Goal: Task Accomplishment & Management: Complete application form

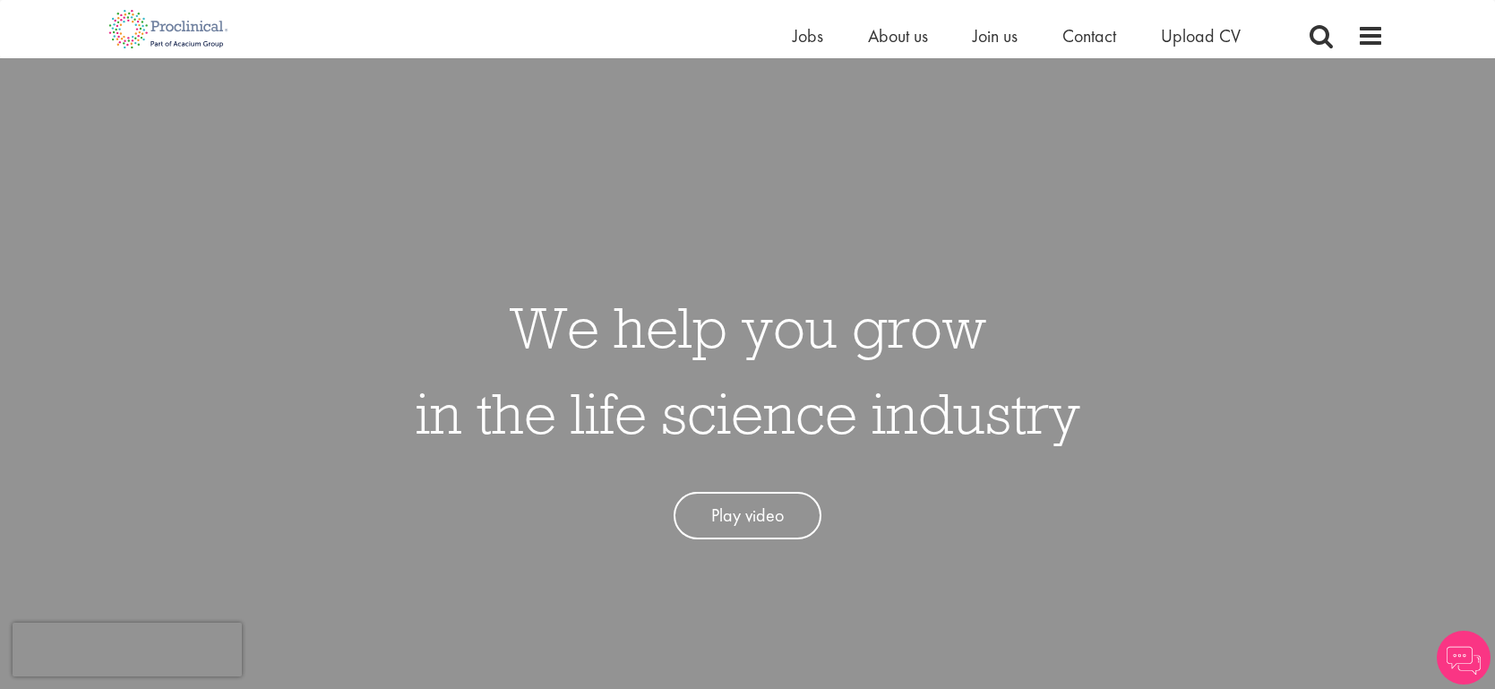
scroll to position [587, 0]
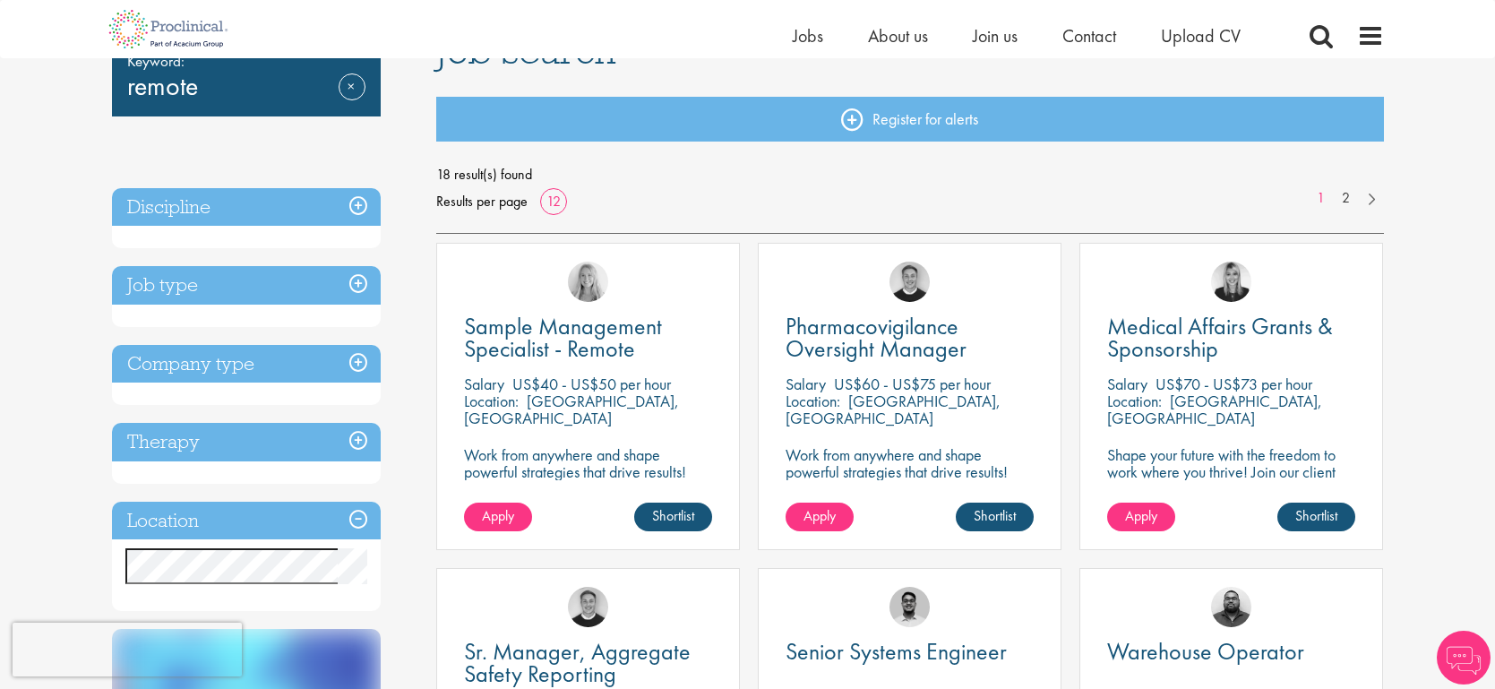
scroll to position [167, 0]
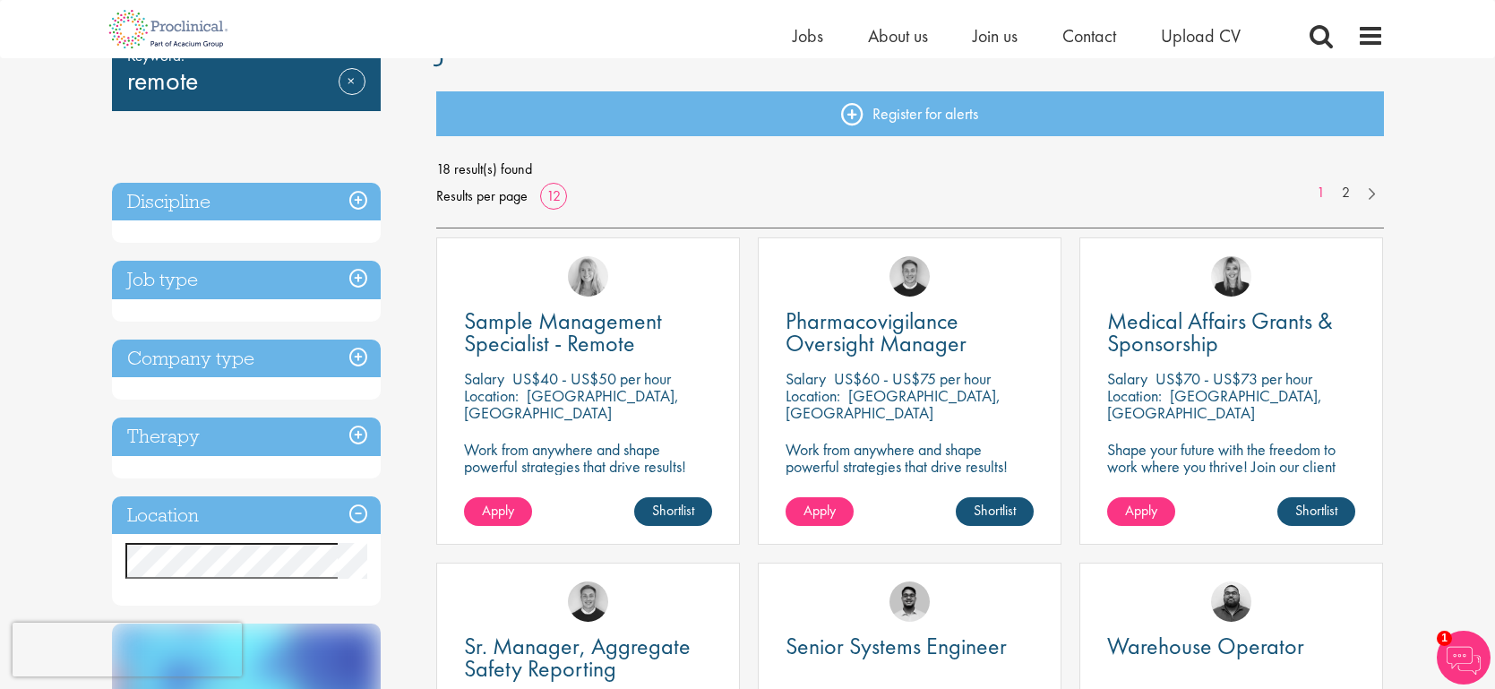
click at [538, 460] on p "Work from anywhere and shape powerful strategies that drive results! Enjoy the …" at bounding box center [588, 475] width 248 height 68
click at [558, 339] on span "Sample Management Specialist - Remote" at bounding box center [563, 331] width 198 height 53
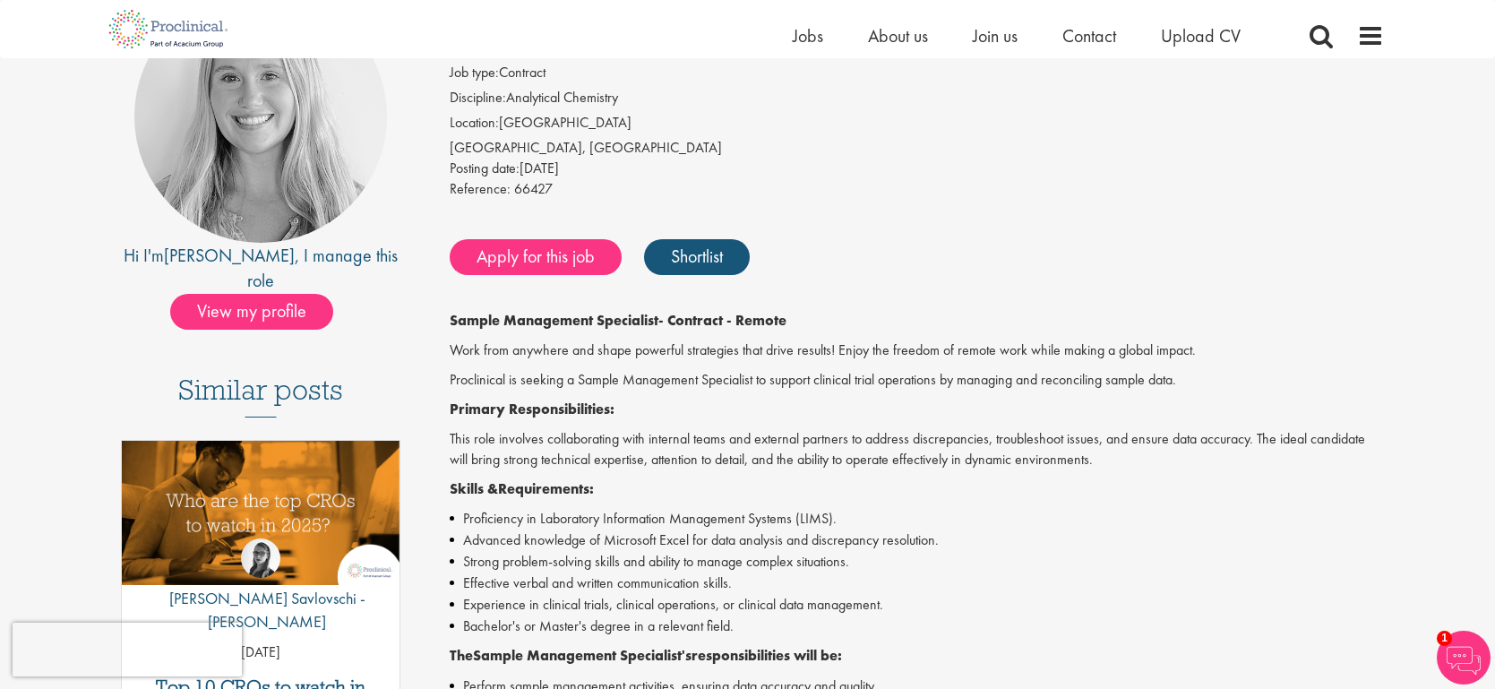
scroll to position [209, 0]
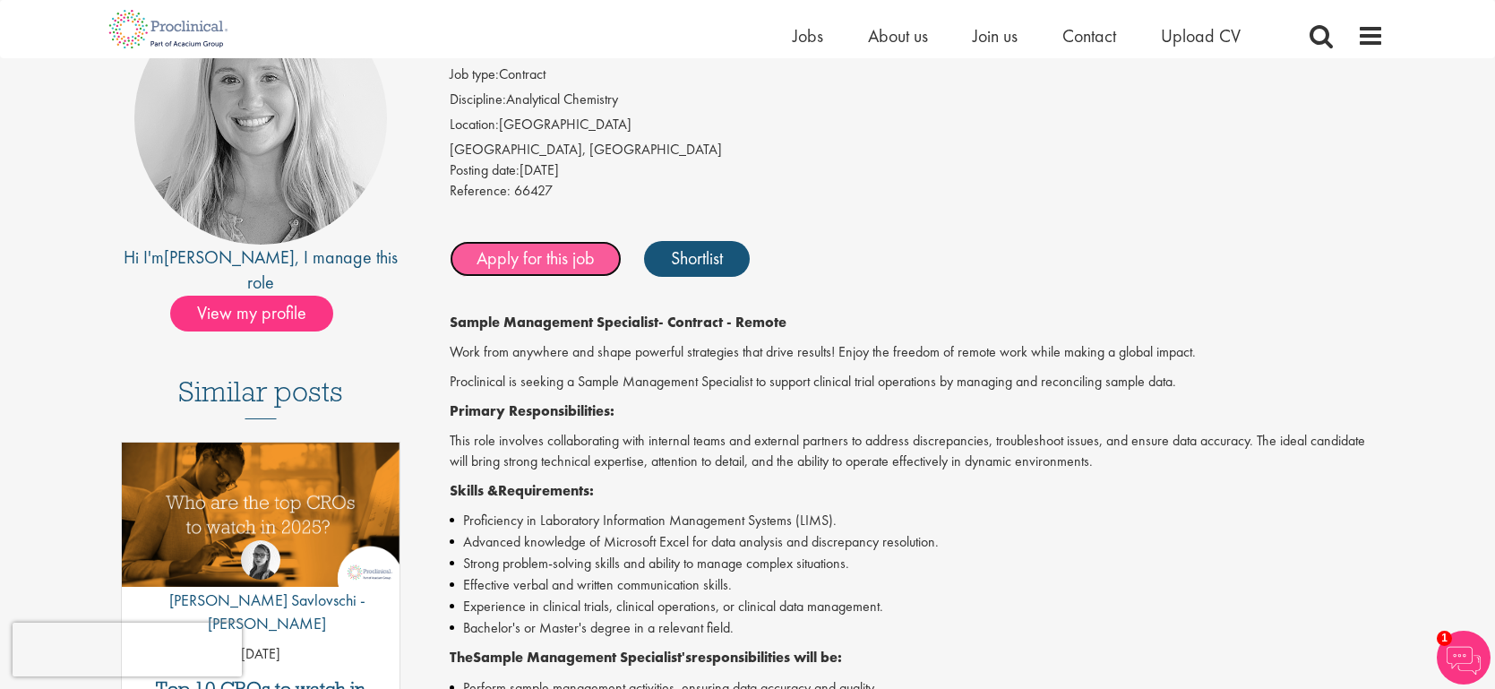
click at [534, 263] on link "Apply for this job" at bounding box center [536, 259] width 172 height 36
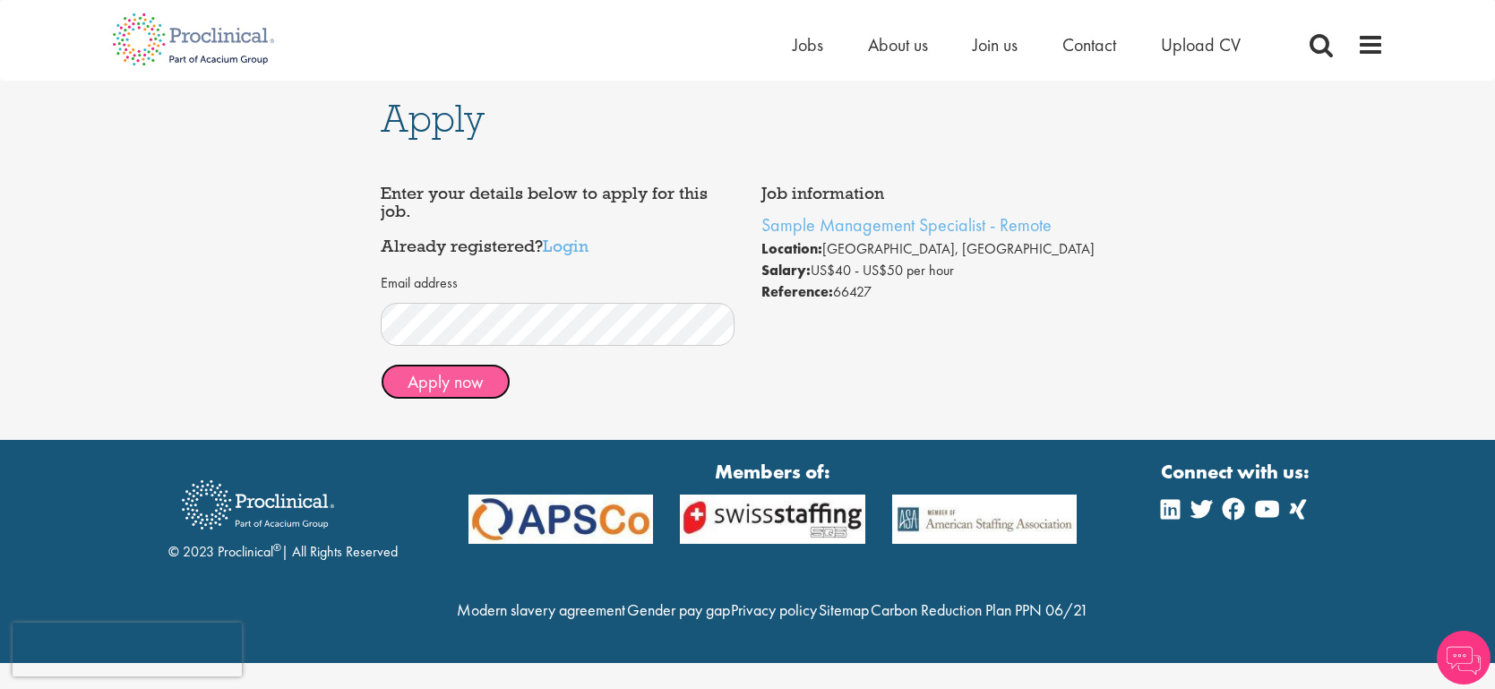
click at [468, 375] on button "Apply now" at bounding box center [446, 382] width 130 height 36
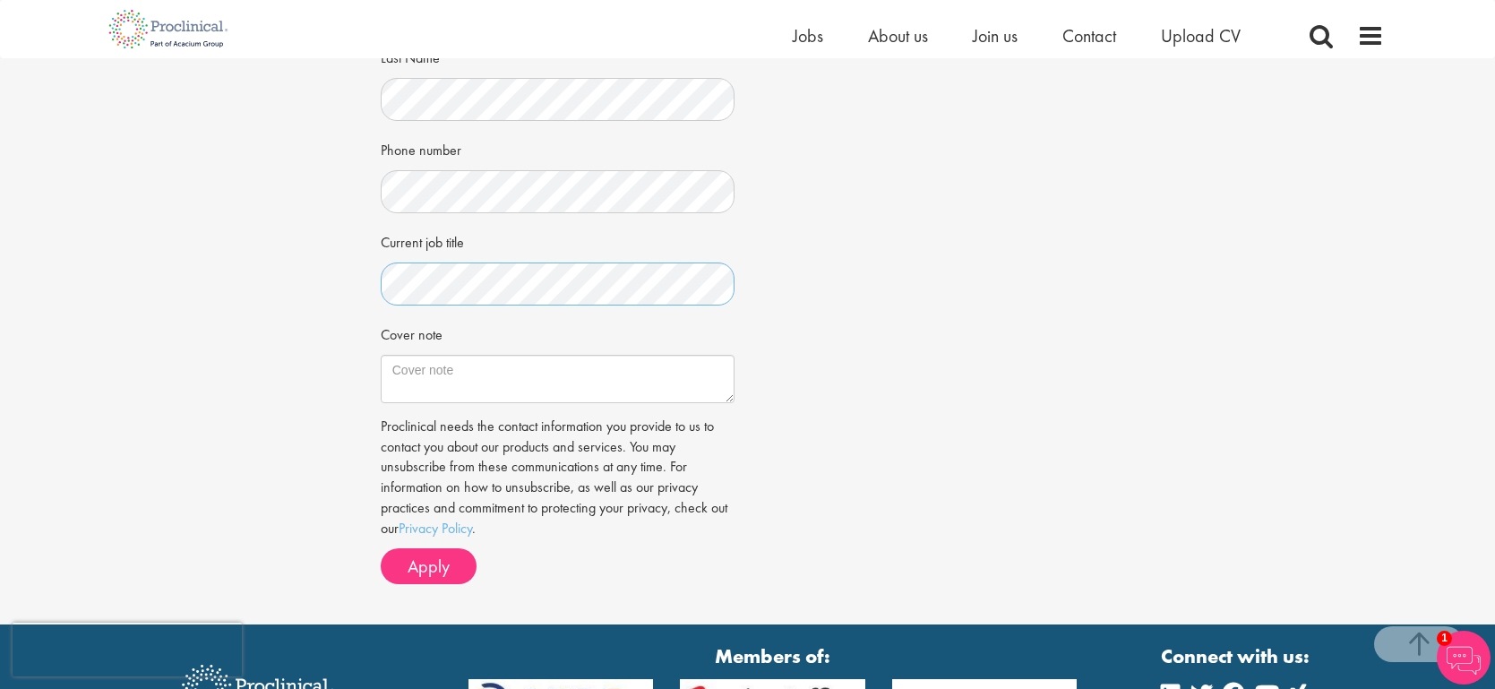
scroll to position [409, 0]
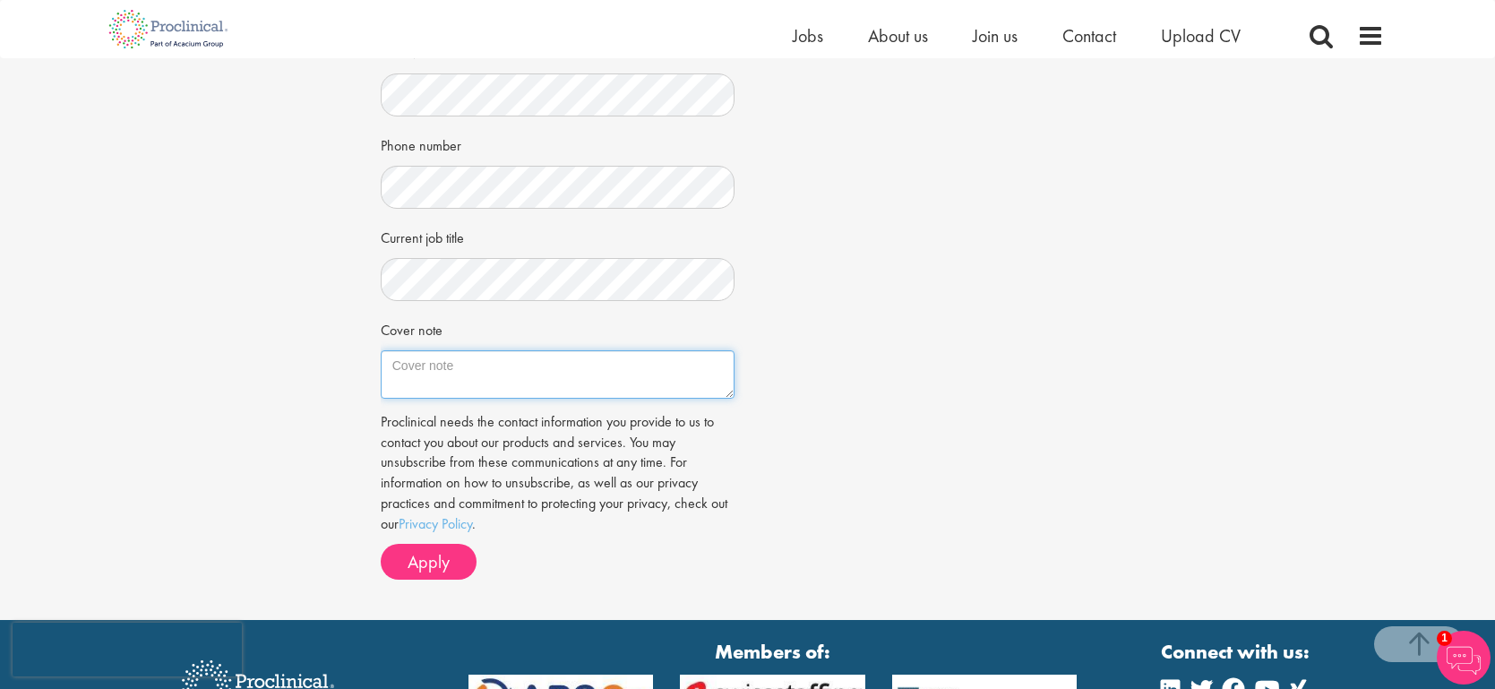
click at [496, 388] on textarea "Cover note" at bounding box center [558, 374] width 354 height 48
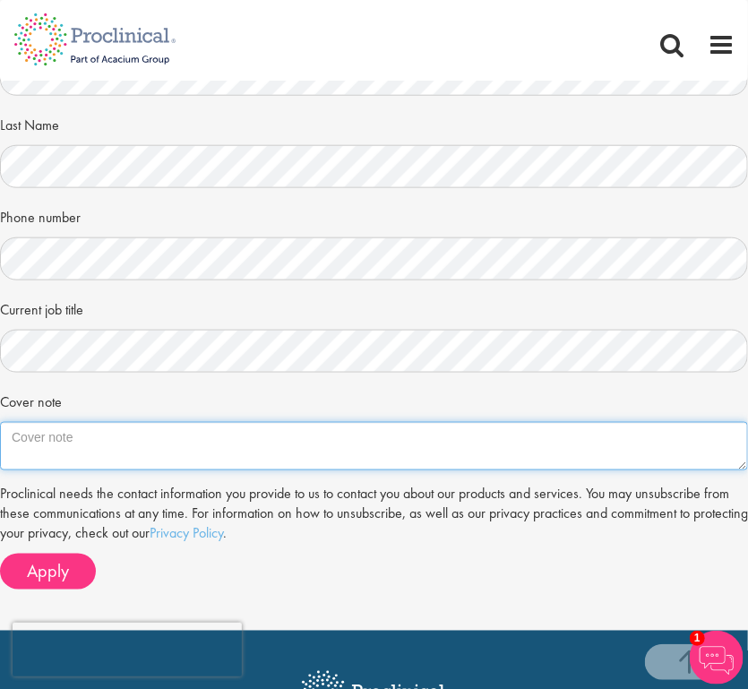
scroll to position [491, 0]
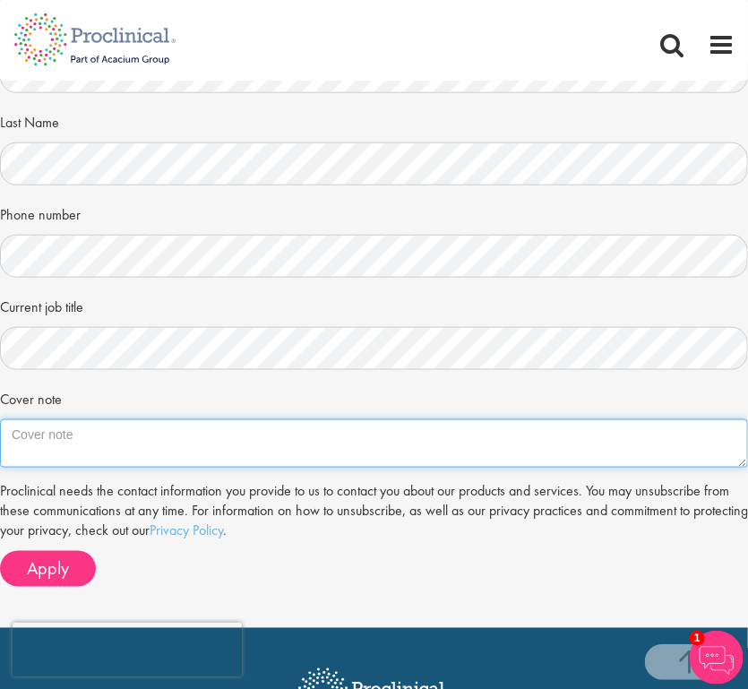
click at [100, 443] on textarea "Cover note" at bounding box center [374, 443] width 748 height 48
click at [100, 443] on textarea "Dear Hiring" at bounding box center [374, 443] width 748 height 48
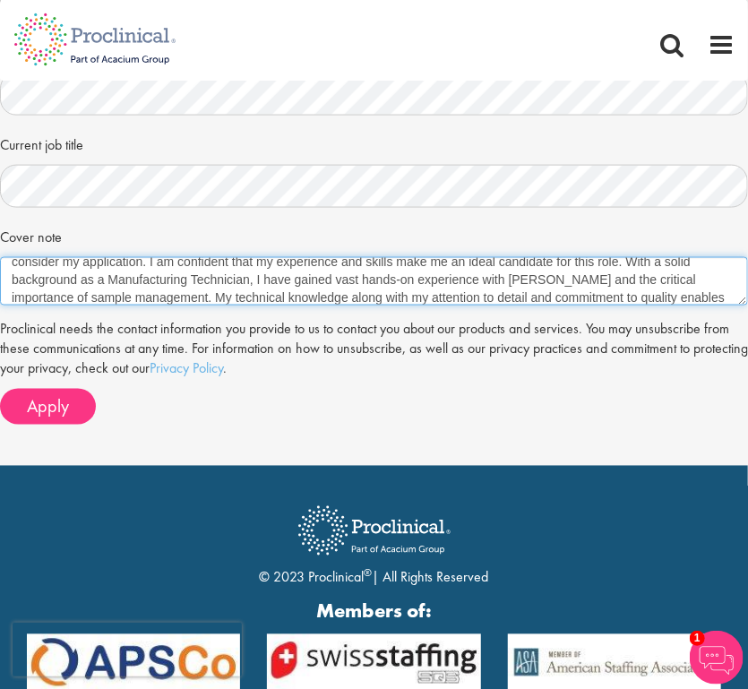
scroll to position [64, 0]
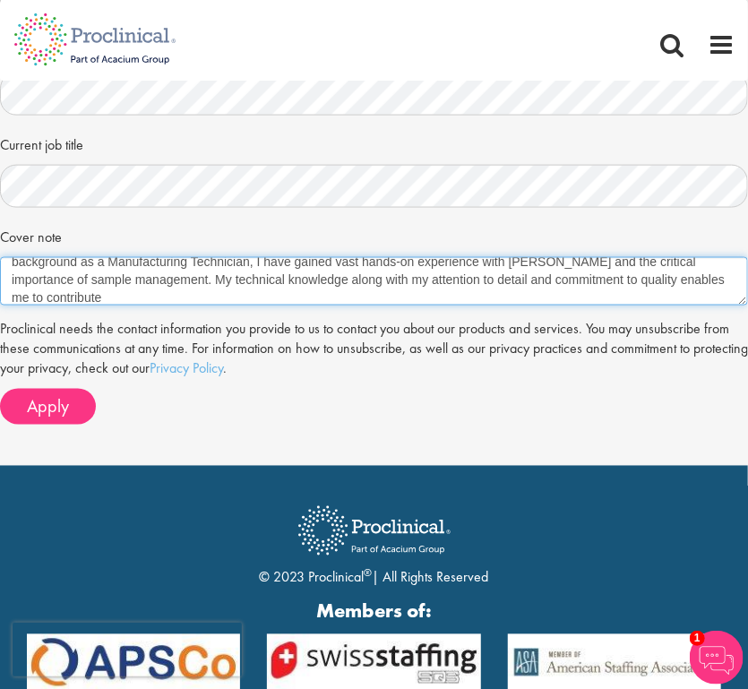
click at [142, 281] on textarea "Dear Hiring Manager, I am hoping to express my excitement for the sample manage…" at bounding box center [374, 281] width 748 height 48
click at [135, 294] on textarea "Dear Hiring Manager, I am hoping to express my excitement for the sample manage…" at bounding box center [374, 281] width 748 height 48
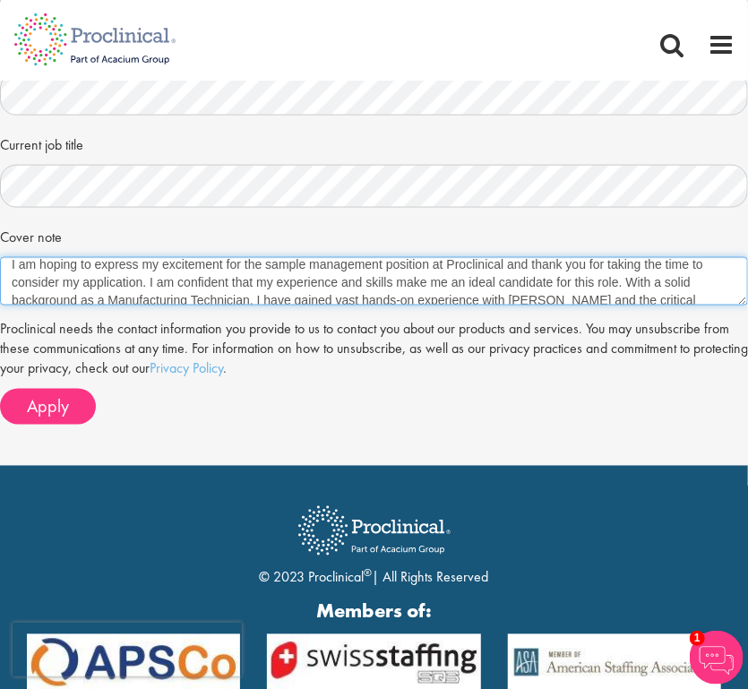
scroll to position [0, 0]
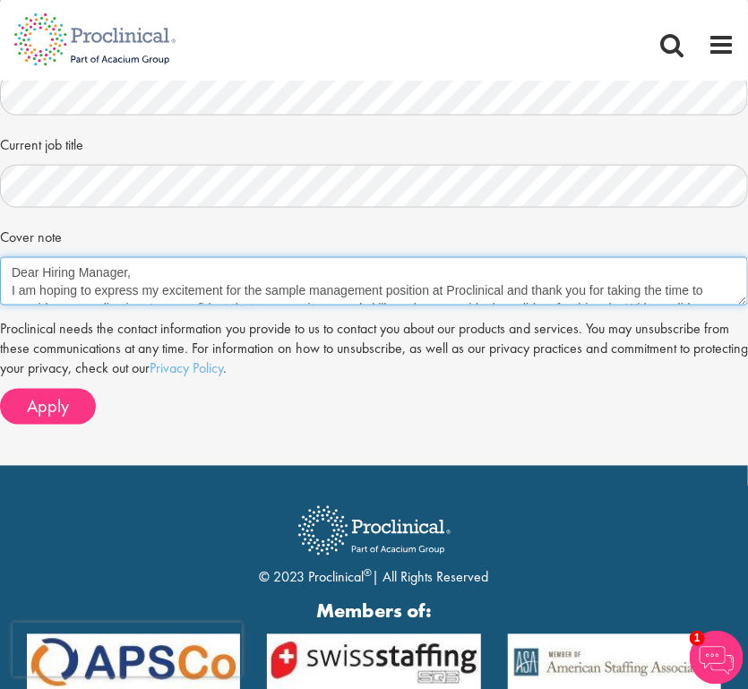
click at [10, 289] on textarea "Dear Hiring Manager, I am hoping to express my excitement for the sample manage…" at bounding box center [374, 281] width 748 height 48
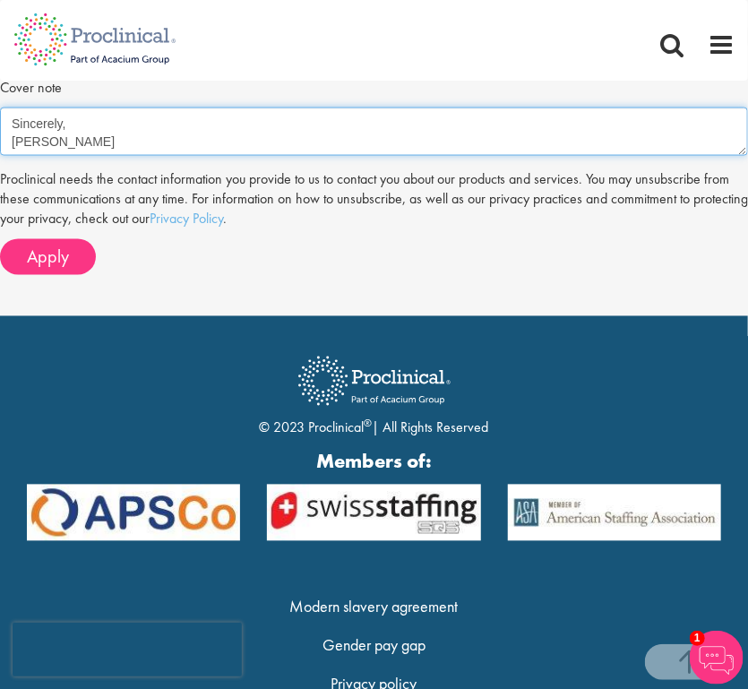
scroll to position [828, 0]
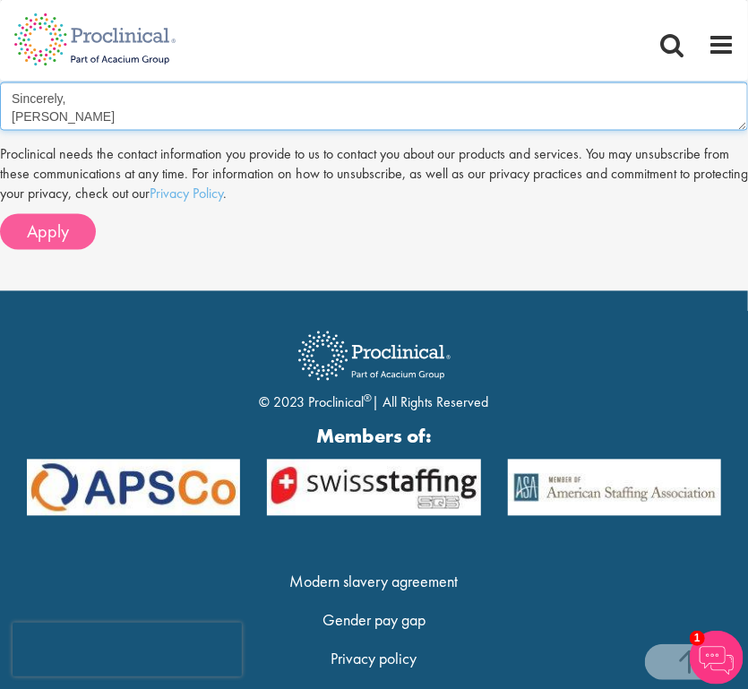
type textarea "Dear Hiring Manager, I am hoping to express my excitement for the sample manage…"
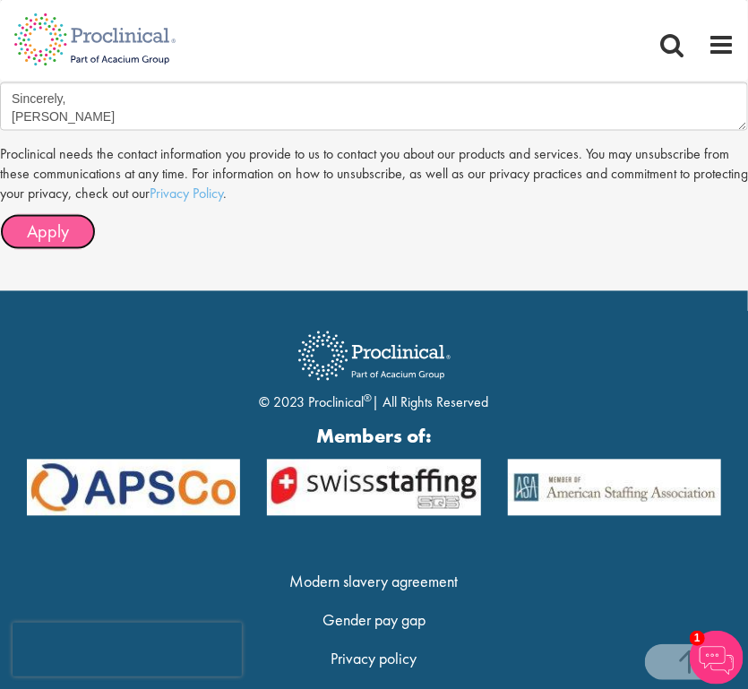
click at [39, 223] on span "Apply" at bounding box center [48, 231] width 42 height 23
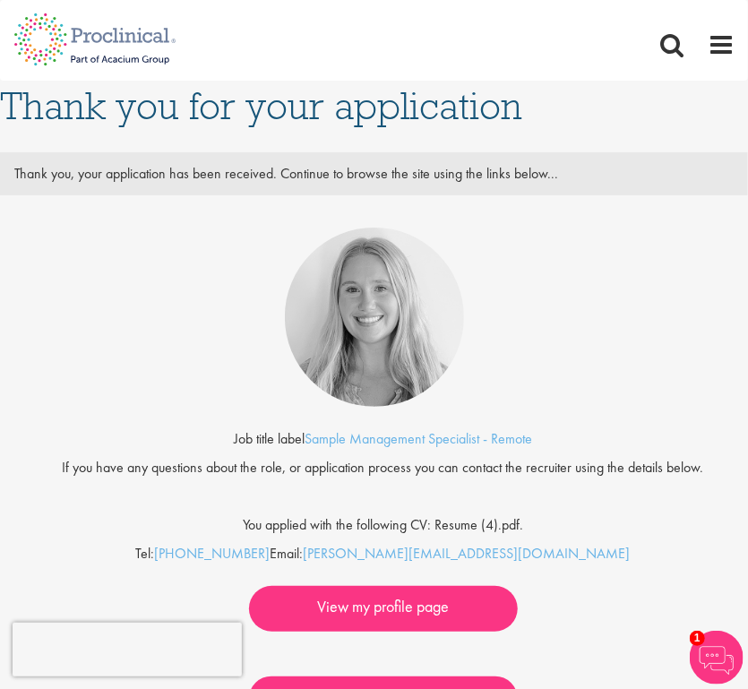
scroll to position [14, 0]
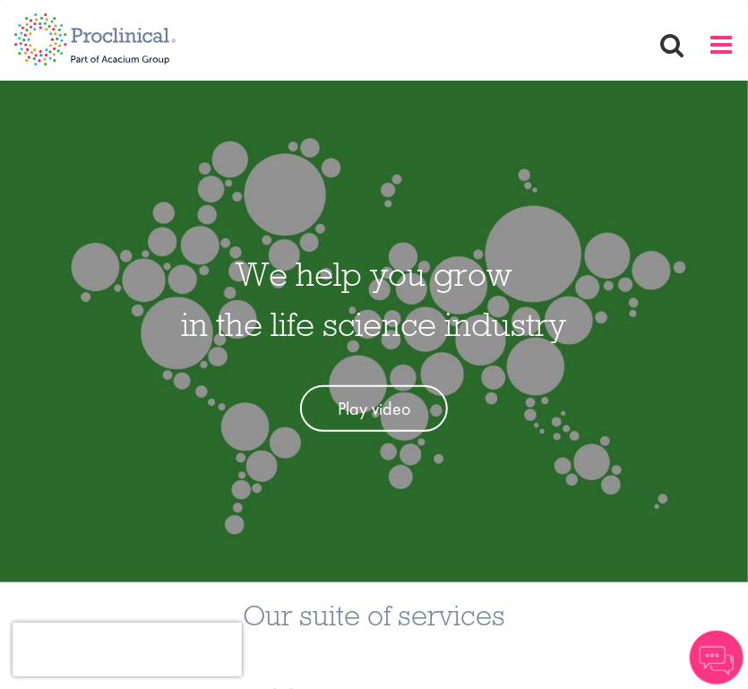
click at [725, 51] on span at bounding box center [721, 44] width 27 height 27
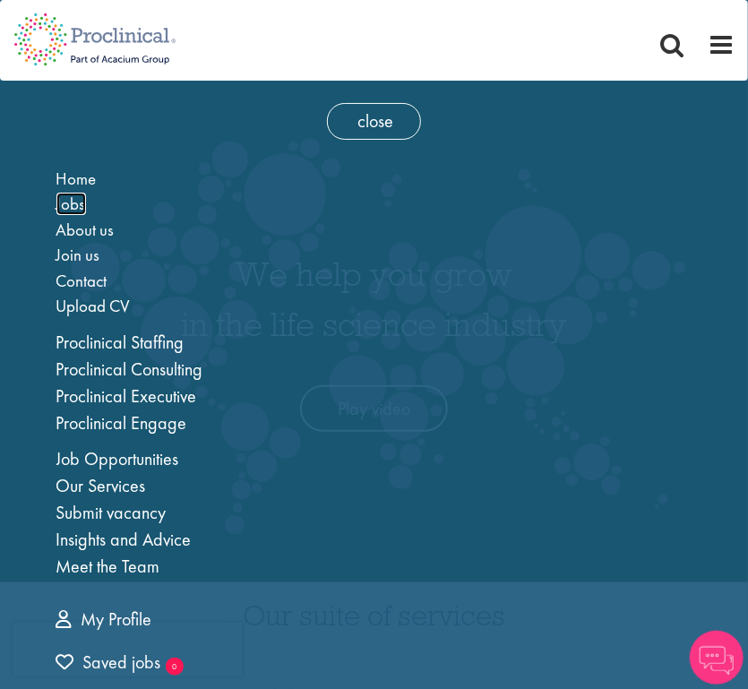
click at [78, 200] on span "Jobs" at bounding box center [71, 204] width 30 height 22
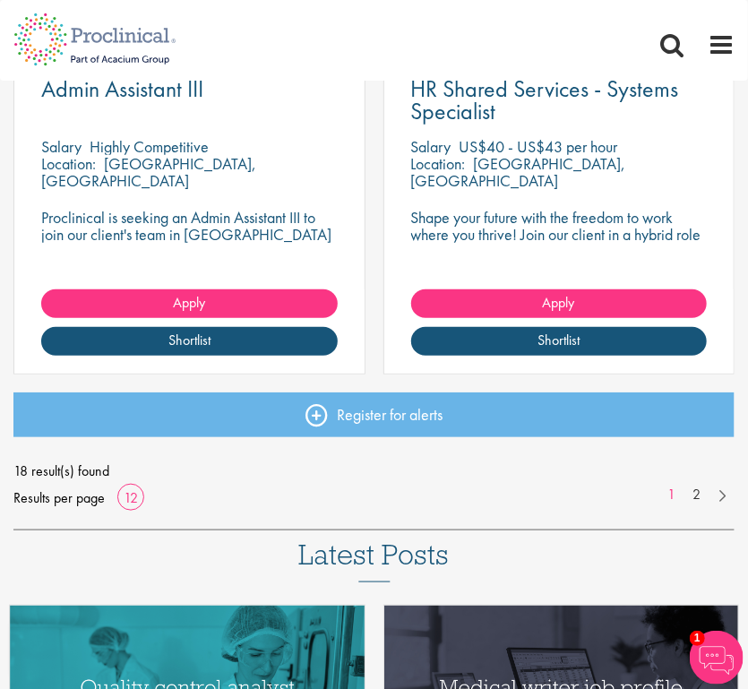
scroll to position [2312, 0]
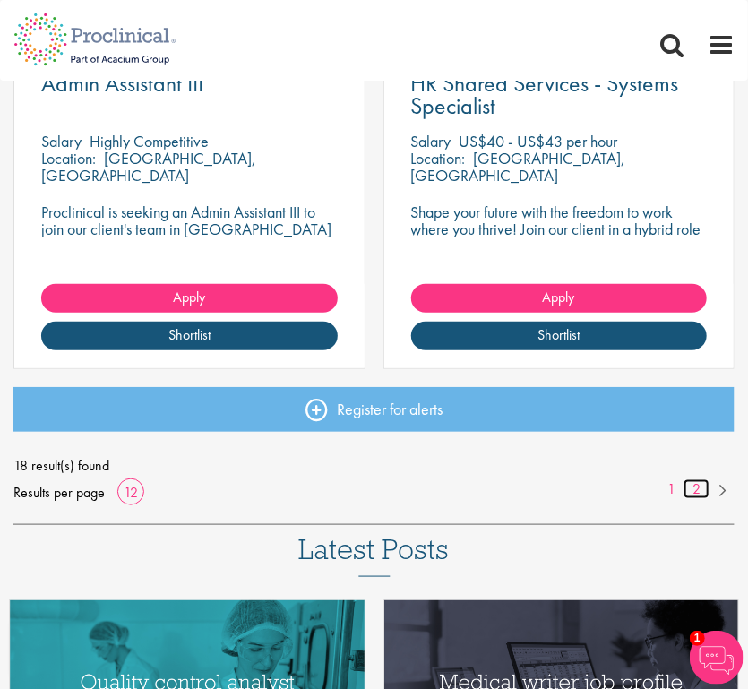
click at [694, 490] on link "2" at bounding box center [696, 489] width 26 height 21
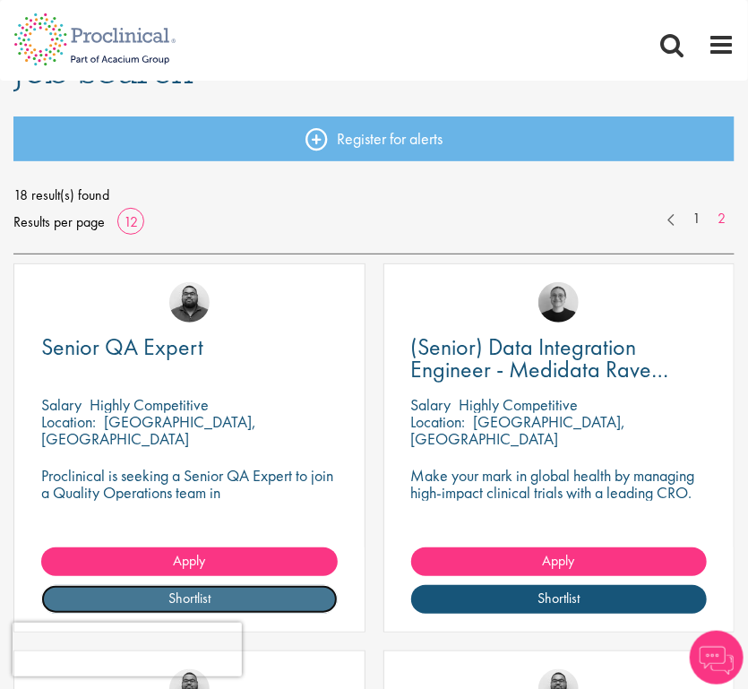
click at [149, 603] on link "Shortlist" at bounding box center [189, 599] width 296 height 29
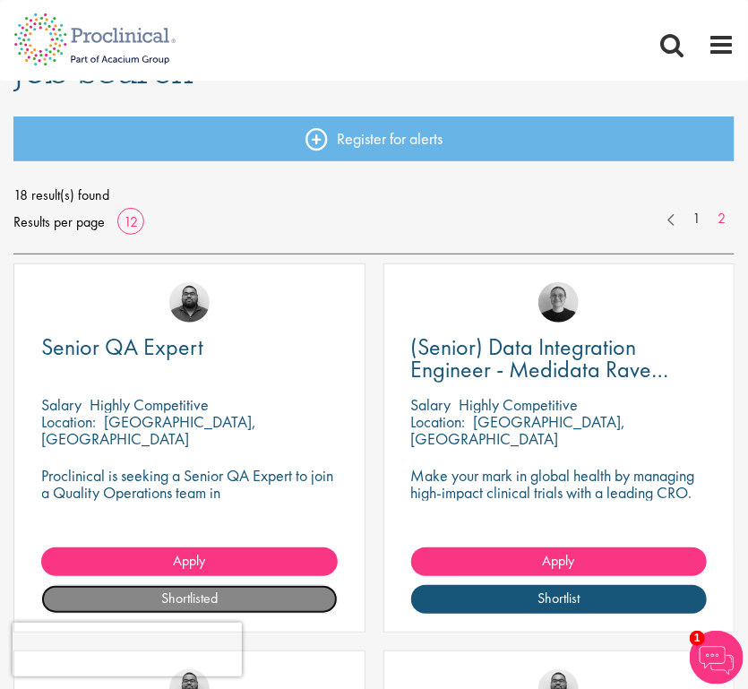
click at [149, 603] on link "Shortlisted" at bounding box center [189, 599] width 296 height 29
